Goal: Task Accomplishment & Management: Complete application form

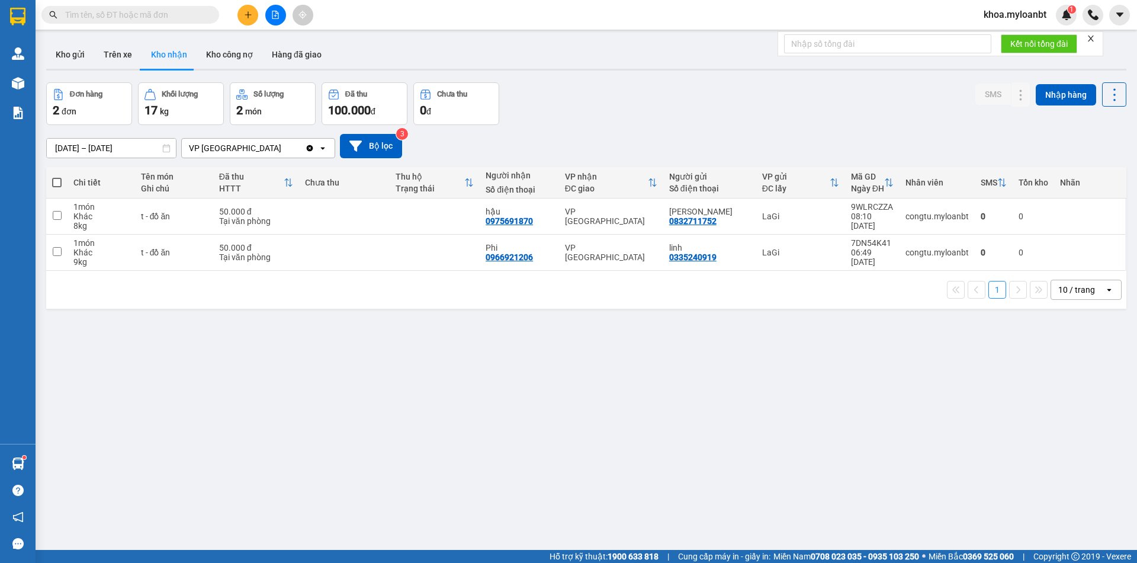
click at [244, 13] on icon "plus" at bounding box center [248, 15] width 8 height 8
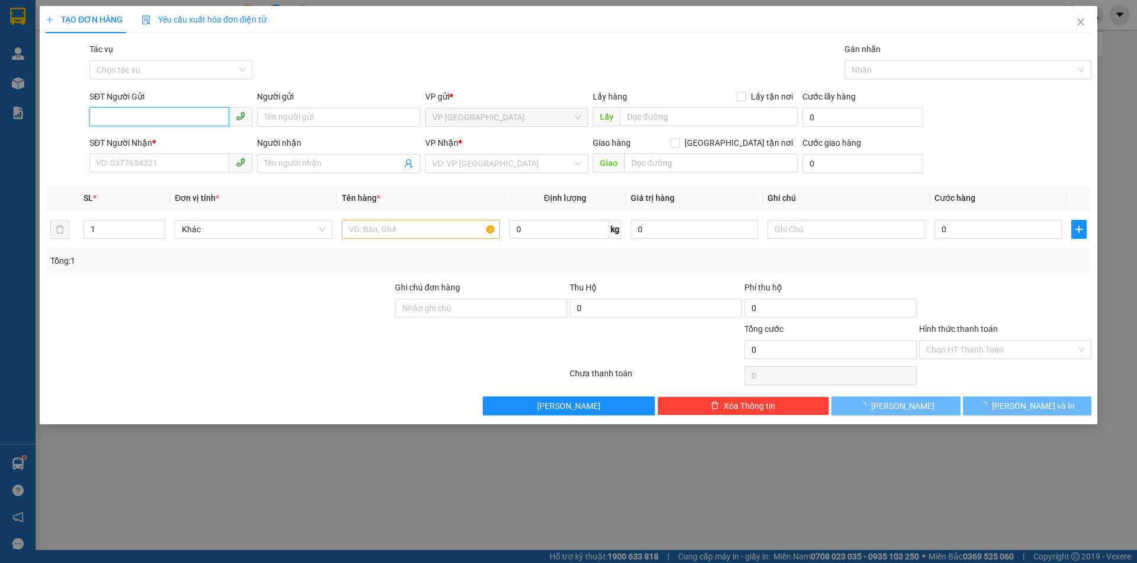
click at [216, 110] on input "SĐT Người Gửi" at bounding box center [159, 116] width 140 height 19
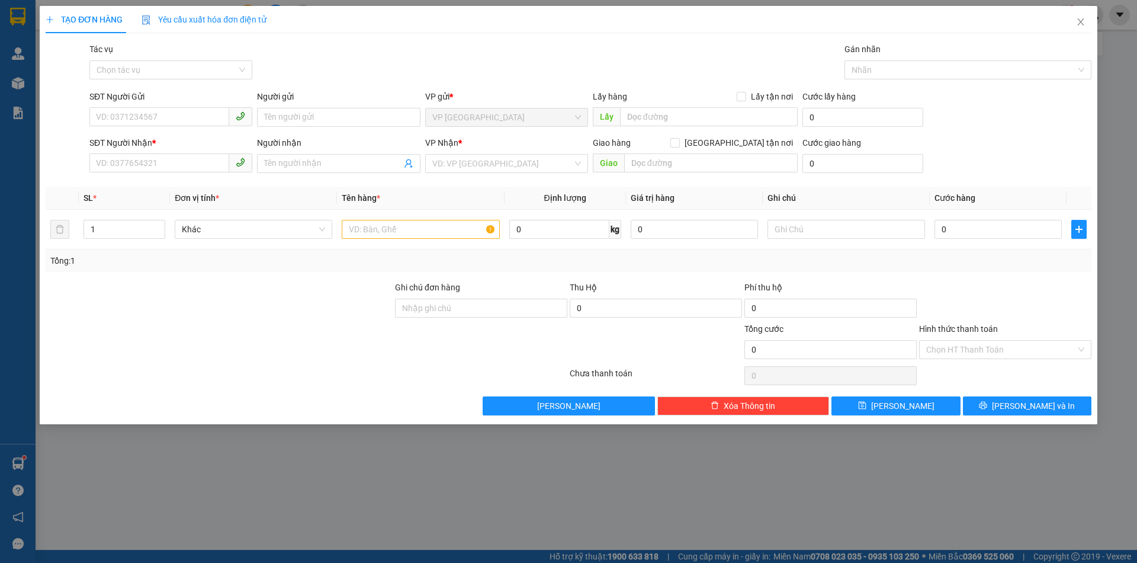
click at [191, 129] on div "SĐT Người Gửi VD: 0371234567" at bounding box center [170, 110] width 163 height 41
click at [181, 119] on input "SĐT Người Gửi" at bounding box center [159, 116] width 140 height 19
type input "0357709190"
click at [283, 121] on input "Người gửi" at bounding box center [338, 117] width 163 height 19
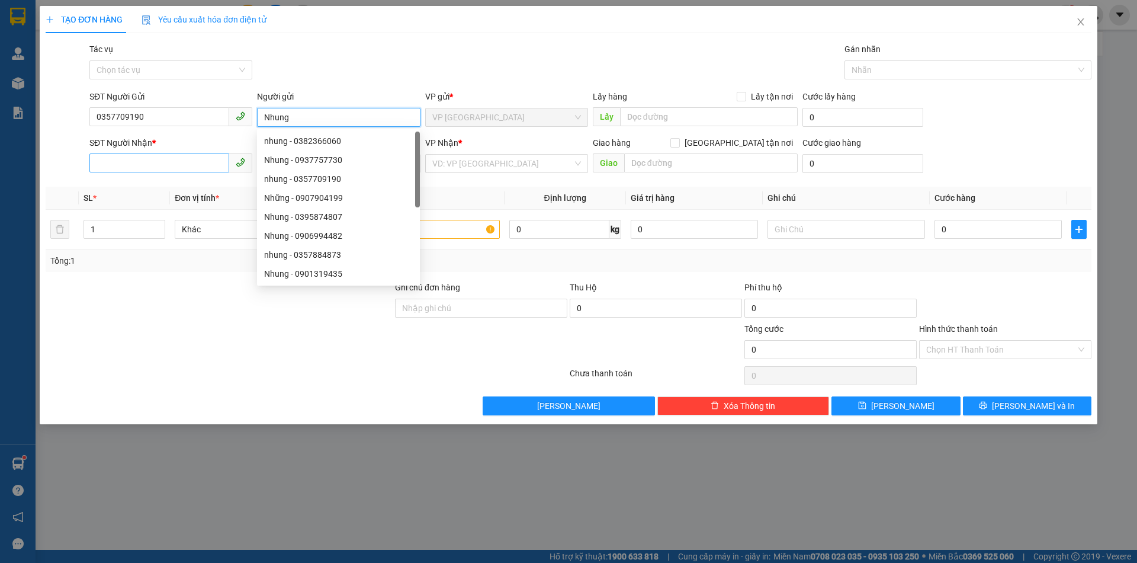
type input "Nhung"
click at [177, 165] on input "SĐT Người Nhận *" at bounding box center [159, 162] width 140 height 19
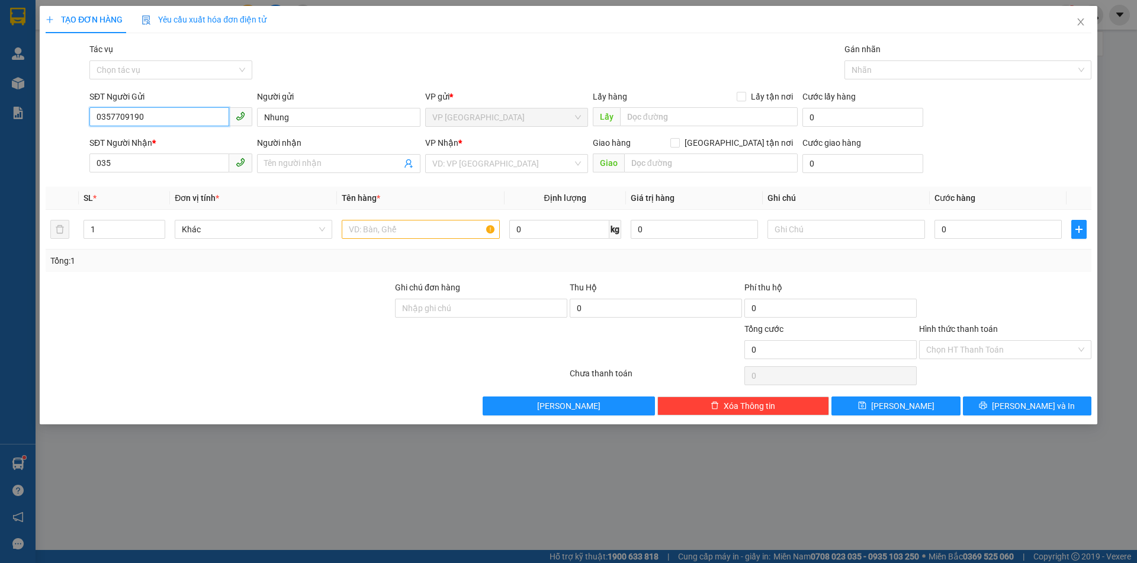
click at [193, 119] on input "0357709190" at bounding box center [159, 116] width 140 height 19
click at [169, 159] on input "035" at bounding box center [159, 162] width 140 height 19
click at [166, 162] on input "035" at bounding box center [159, 162] width 140 height 19
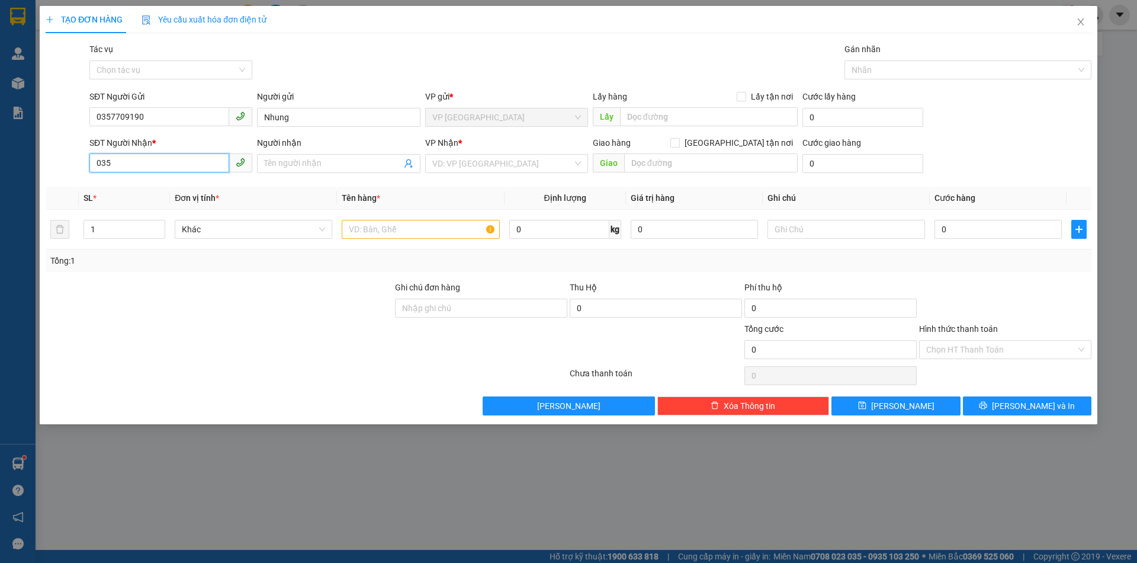
paste input "7709190"
type input "0357709190"
click at [377, 235] on input "text" at bounding box center [421, 229] width 158 height 19
type input "h- lkdt"
click at [1022, 229] on input "0" at bounding box center [998, 229] width 127 height 19
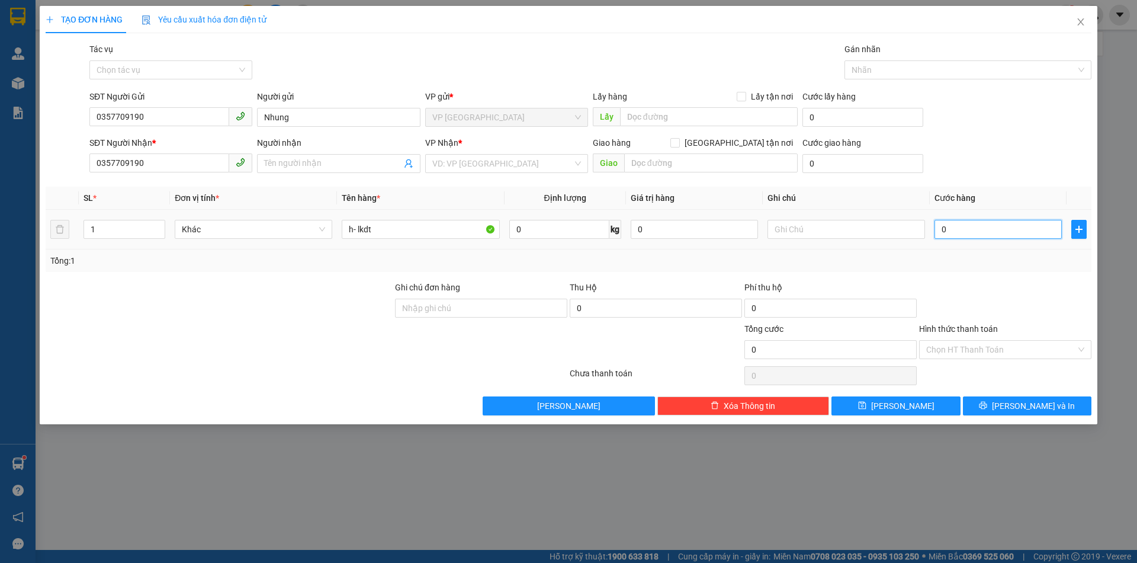
type input "4"
type input "40"
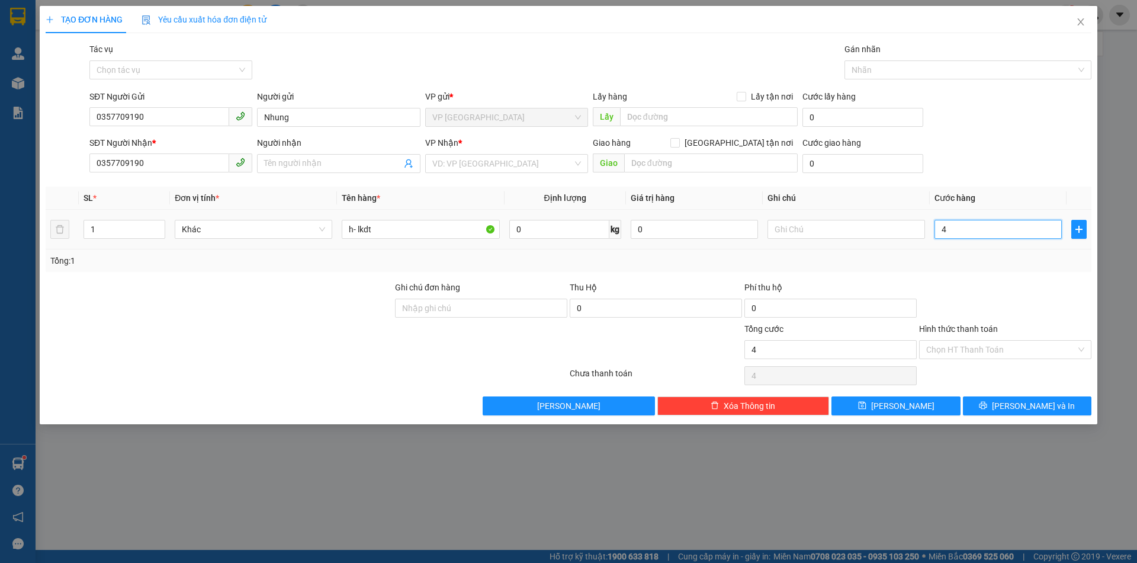
type input "40"
type input "40.000"
click at [995, 277] on div "Transit Pickup Surcharge Ids Transit Deliver Surcharge Ids Transit Deliver Surc…" at bounding box center [569, 229] width 1046 height 373
click at [1003, 351] on input "Hình thức thanh toán" at bounding box center [1001, 350] width 150 height 18
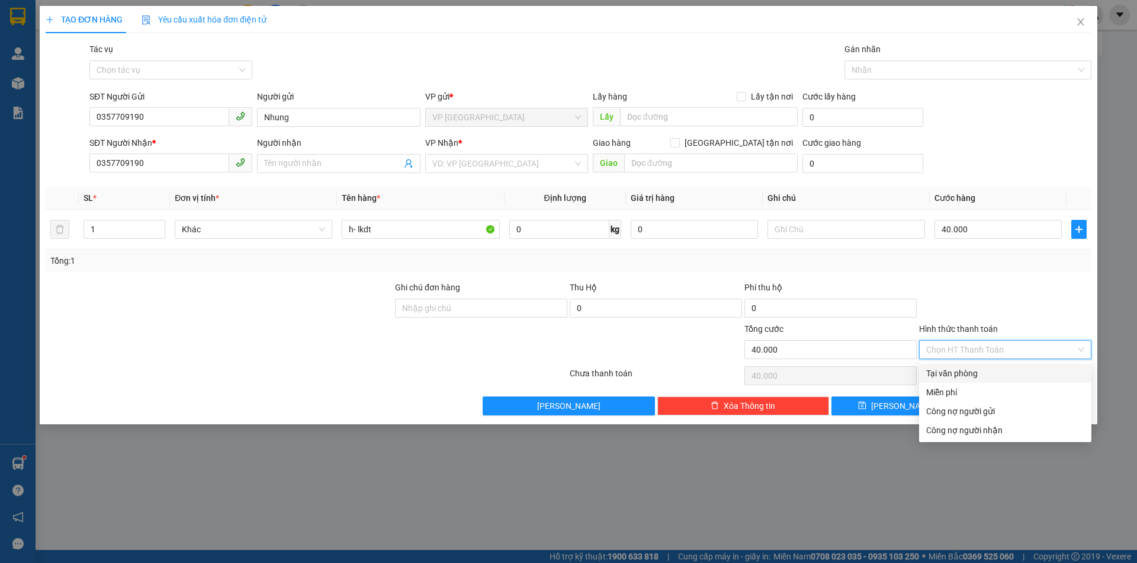
click at [987, 371] on div "Tại văn phòng" at bounding box center [1005, 373] width 158 height 13
type input "0"
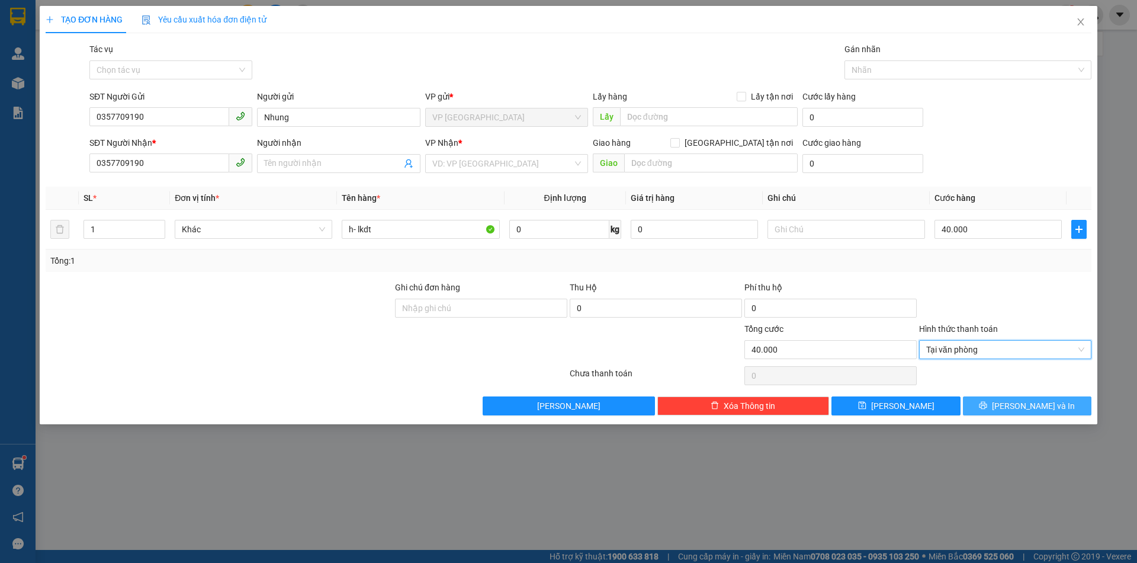
click at [1028, 409] on span "[PERSON_NAME] và In" at bounding box center [1033, 405] width 83 height 13
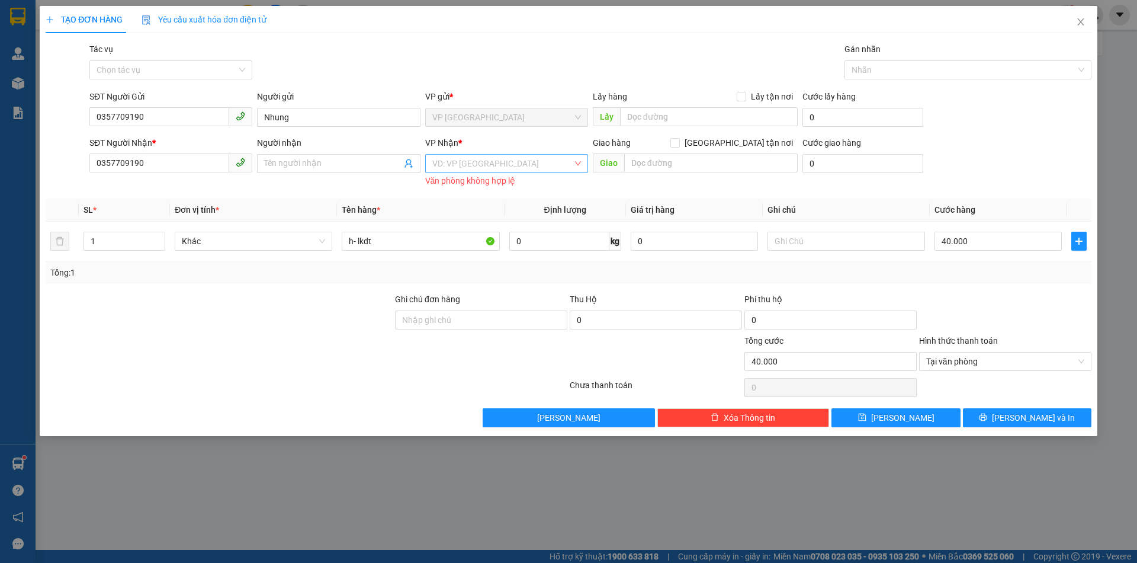
click at [445, 159] on input "search" at bounding box center [502, 164] width 140 height 18
click at [441, 185] on div "LaGi" at bounding box center [506, 187] width 149 height 13
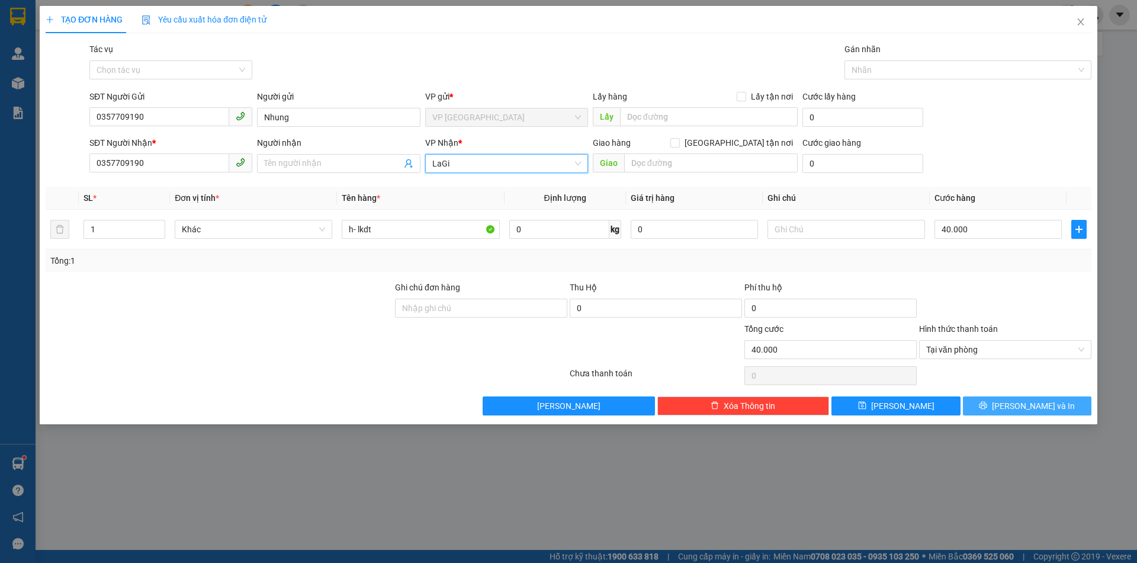
click at [1027, 411] on span "[PERSON_NAME] và In" at bounding box center [1033, 405] width 83 height 13
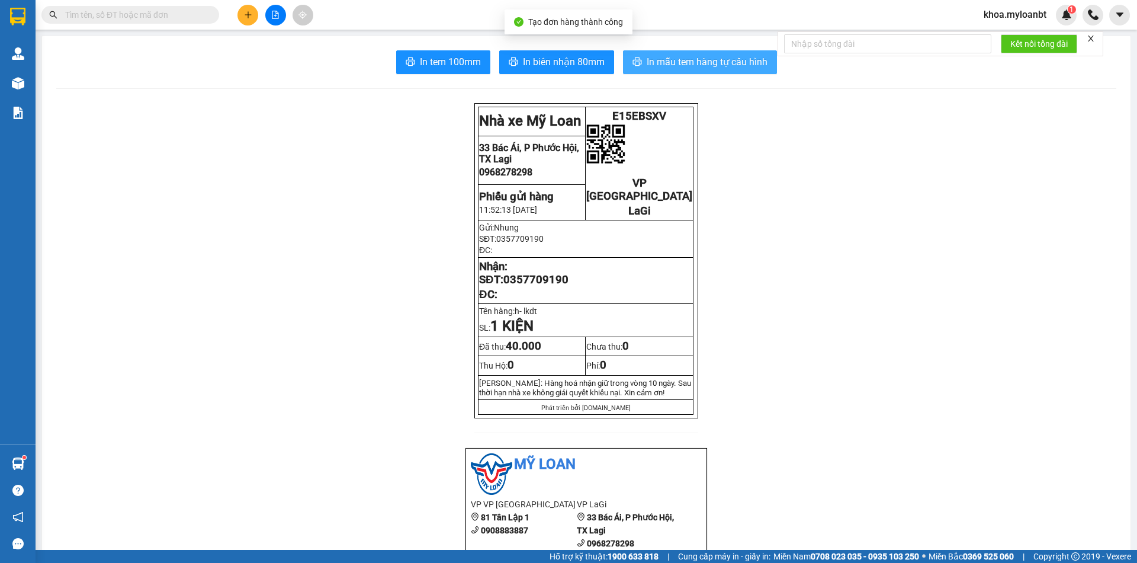
click at [665, 68] on span "In mẫu tem hàng tự cấu hình" at bounding box center [707, 61] width 121 height 15
